Goal: Information Seeking & Learning: Learn about a topic

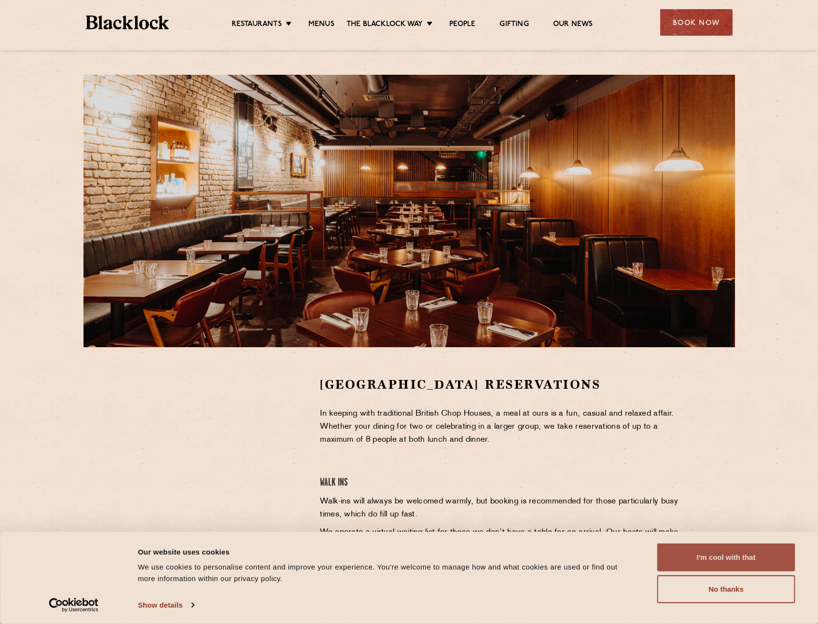
click at [725, 559] on button "I'm cool with that" at bounding box center [726, 558] width 138 height 28
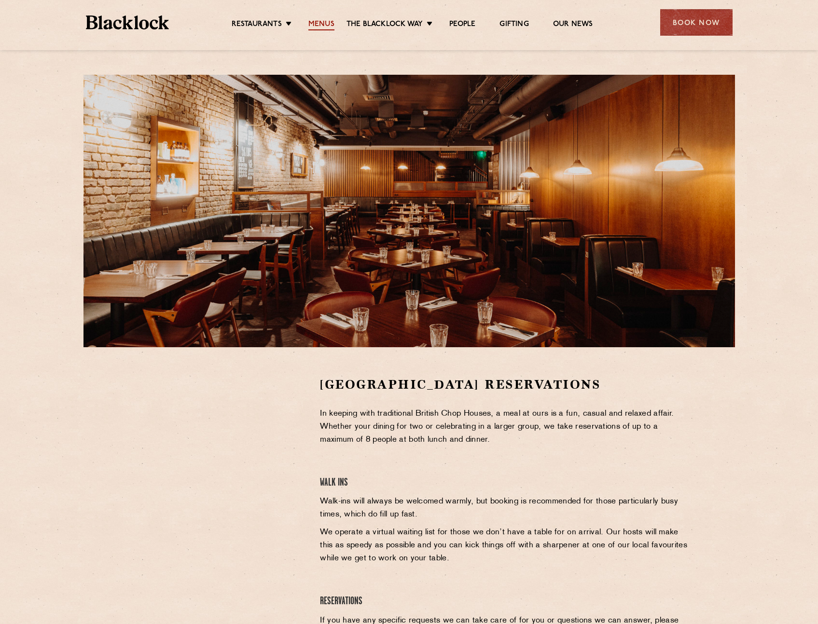
click at [319, 23] on link "Menus" at bounding box center [321, 25] width 26 height 11
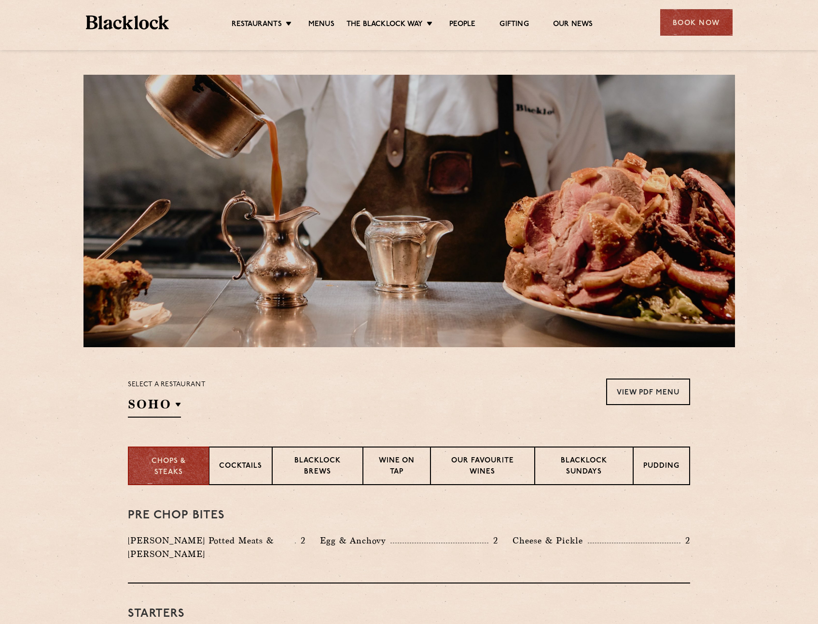
drag, startPoint x: 327, startPoint y: 398, endPoint x: 313, endPoint y: 404, distance: 15.0
click at [327, 398] on div "Select a restaurant [GEOGRAPHIC_DATA] [GEOGRAPHIC_DATA] [GEOGRAPHIC_DATA] [GEOG…" at bounding box center [409, 398] width 562 height 39
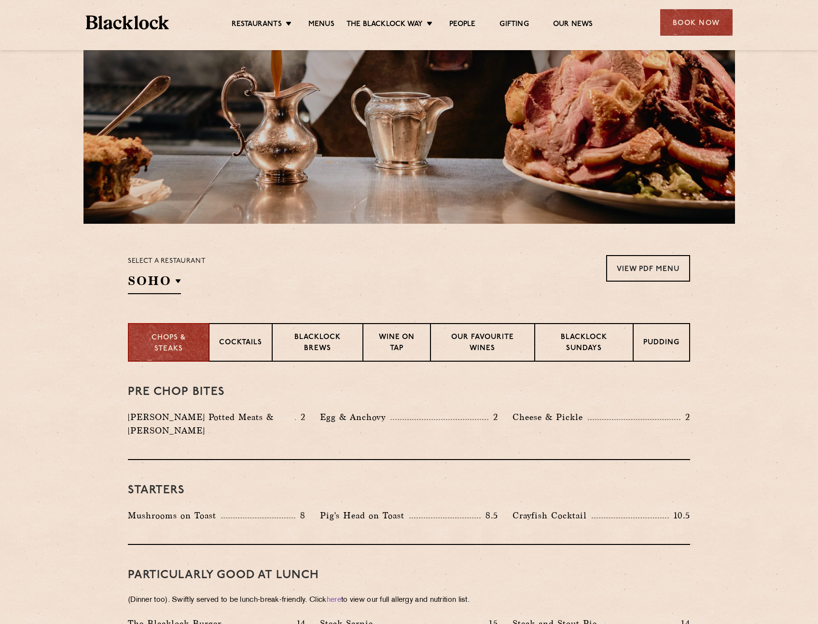
scroll to position [289, 0]
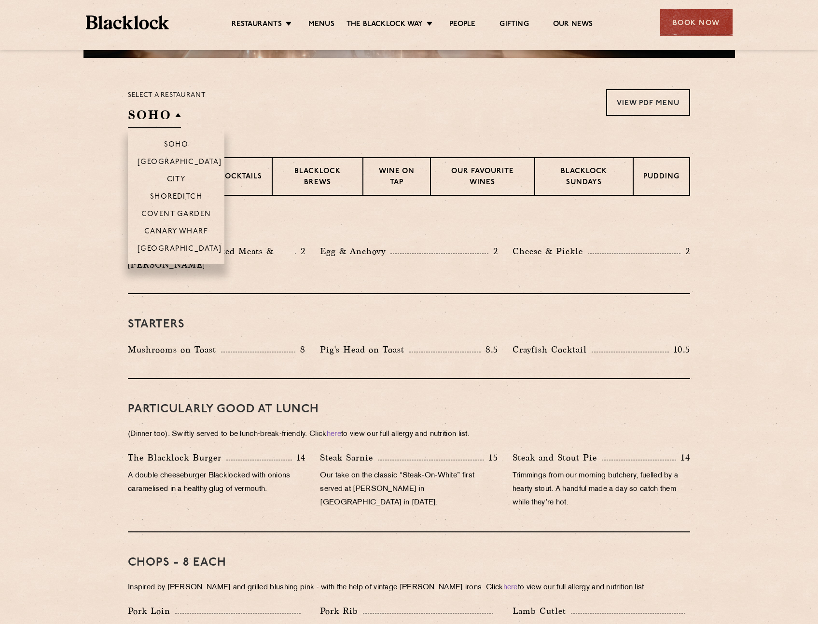
click at [177, 123] on h2 "SOHO" at bounding box center [154, 118] width 53 height 22
click at [184, 216] on p "Covent Garden" at bounding box center [176, 215] width 70 height 10
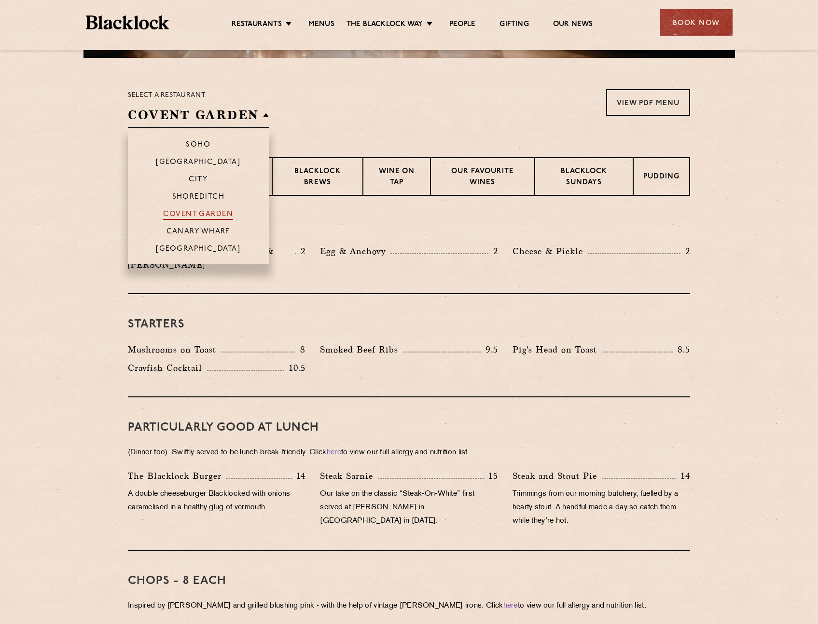
click at [224, 216] on p "Covent Garden" at bounding box center [198, 215] width 70 height 10
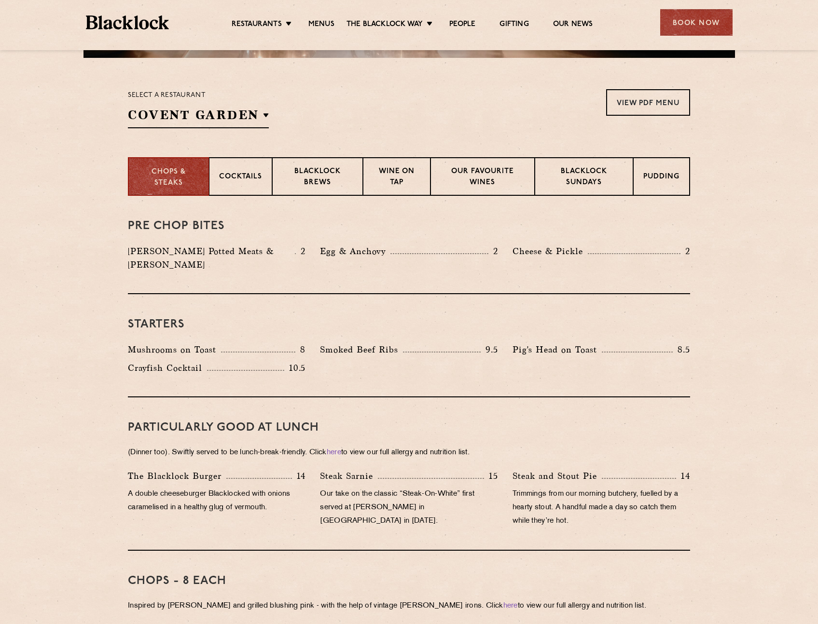
click at [402, 213] on div "Pre Chop Bites [PERSON_NAME] Potted Meats & Kimchi 2 Egg & Anchovy 2 Cheese & P…" at bounding box center [409, 245] width 562 height 98
drag, startPoint x: 592, startPoint y: 178, endPoint x: 640, endPoint y: 291, distance: 122.5
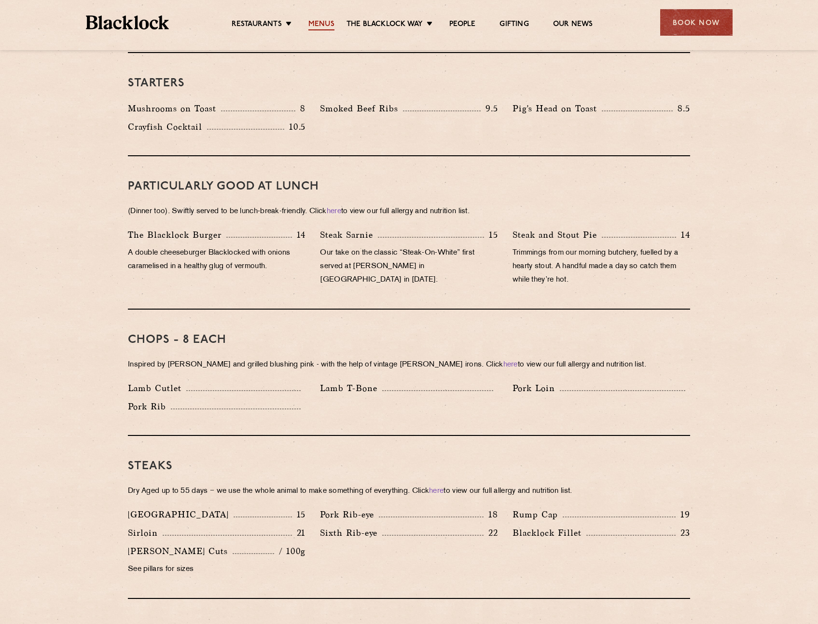
scroll to position [509, 0]
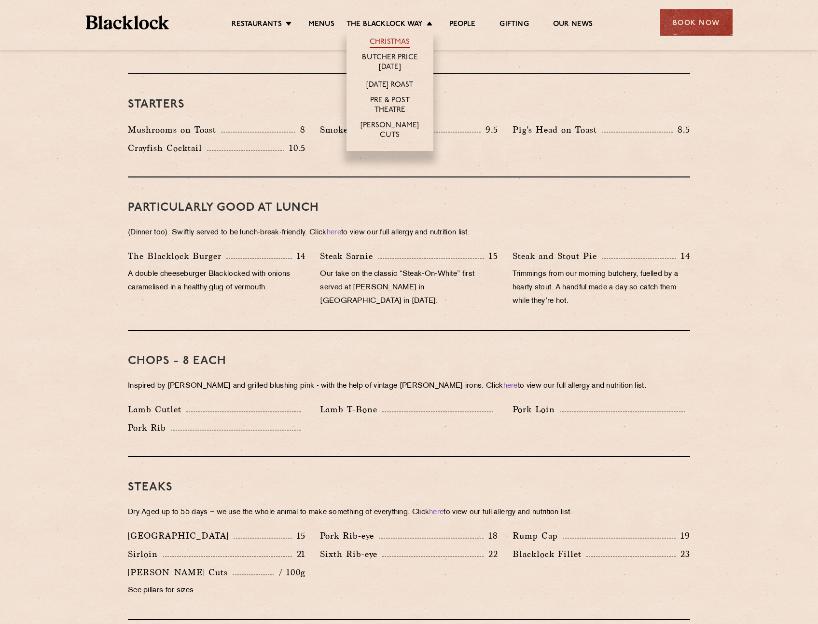
click at [398, 42] on link "Christmas" at bounding box center [389, 43] width 41 height 11
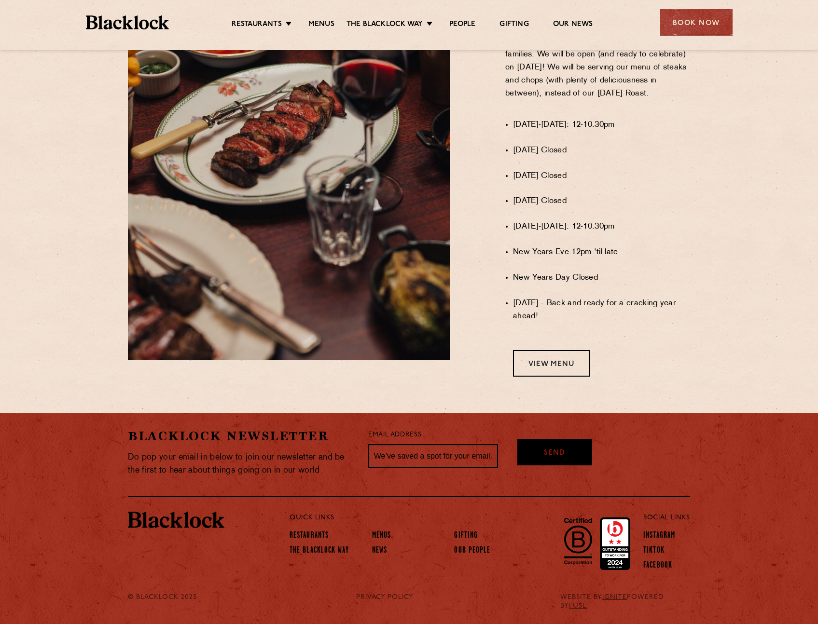
scroll to position [657, 0]
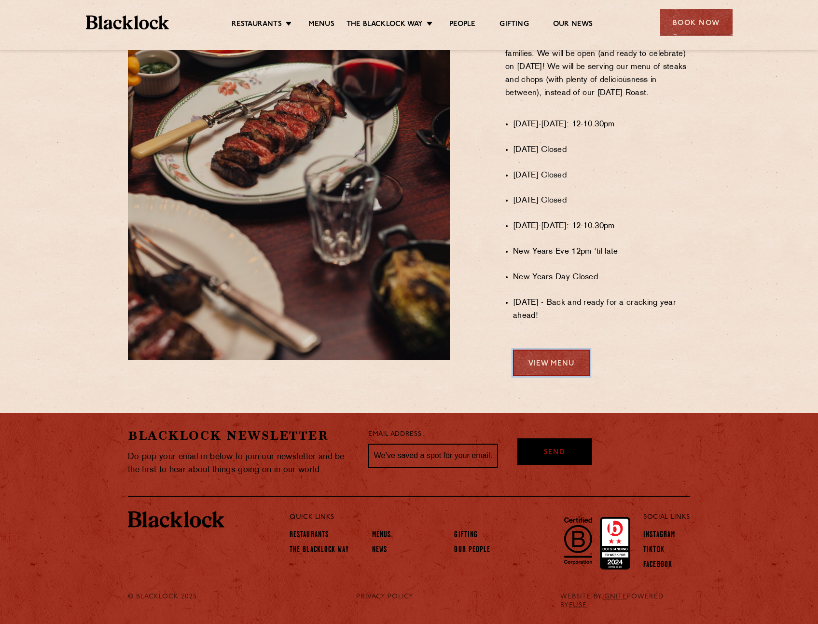
click at [552, 375] on link "View Menu" at bounding box center [551, 363] width 77 height 27
